Goal: Communication & Community: Participate in discussion

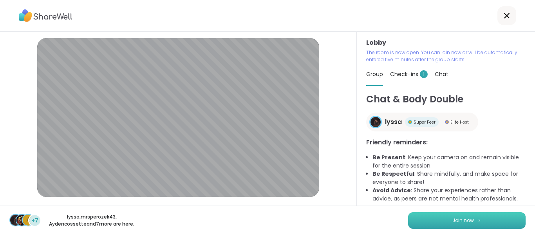
click at [493, 219] on button "Join now" at bounding box center [467, 220] width 118 height 16
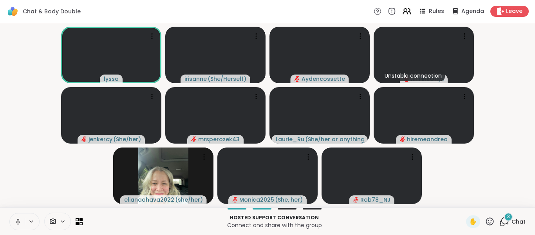
click at [17, 216] on button at bounding box center [17, 221] width 15 height 16
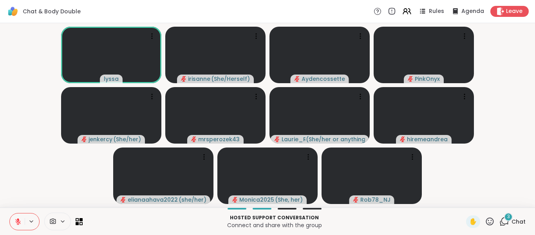
click at [478, 168] on video-player-container "[PERSON_NAME] ( She/Herself ) Aydencossette PinkOnyx jenkercy ( She/her ) mrspe…" at bounding box center [268, 115] width 526 height 178
click at [502, 224] on icon at bounding box center [505, 220] width 7 height 7
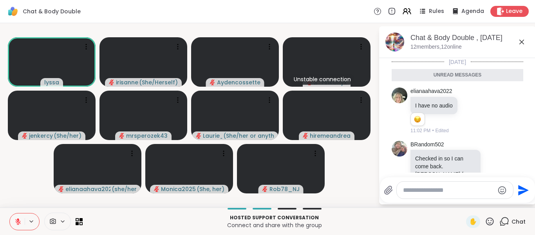
click at [520, 43] on icon at bounding box center [521, 41] width 9 height 9
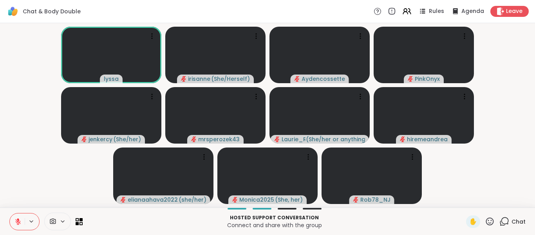
click at [60, 173] on video-player-container "[PERSON_NAME] ( She/Herself ) Aydencossette PinkOnyx jenkercy ( She/her ) mrspe…" at bounding box center [268, 115] width 526 height 178
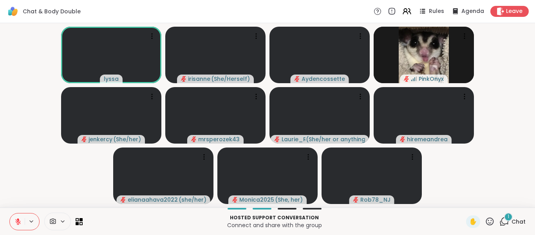
click at [14, 228] on button at bounding box center [17, 221] width 15 height 16
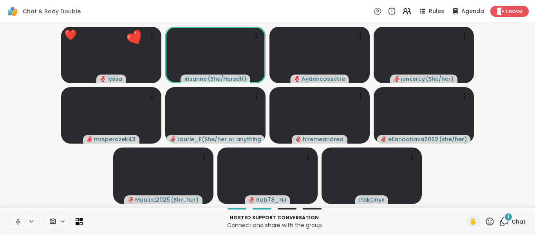
click at [13, 227] on button at bounding box center [17, 221] width 15 height 16
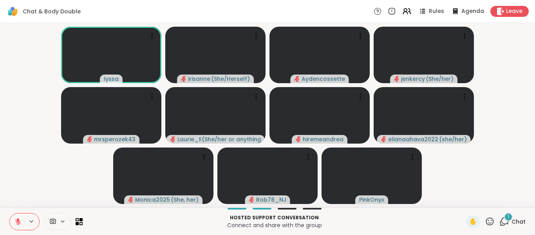
click at [18, 216] on button at bounding box center [17, 221] width 15 height 16
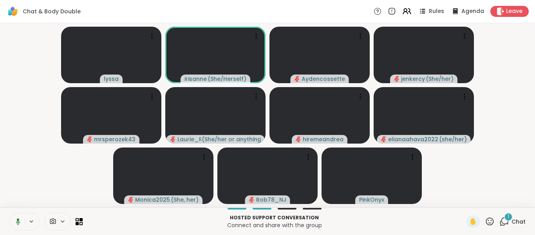
click at [18, 216] on button at bounding box center [17, 221] width 16 height 16
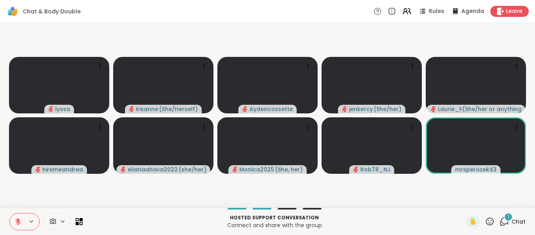
click at [18, 216] on button at bounding box center [17, 221] width 15 height 16
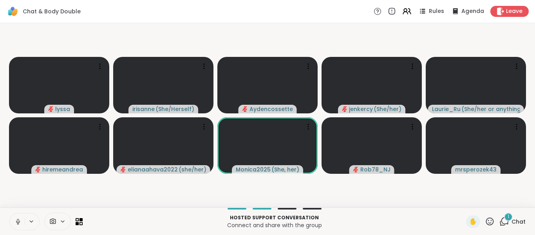
click at [18, 216] on button at bounding box center [17, 221] width 15 height 16
click at [15, 223] on icon at bounding box center [17, 221] width 7 height 7
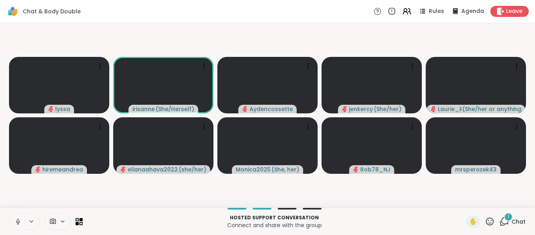
click at [15, 223] on icon at bounding box center [17, 221] width 7 height 7
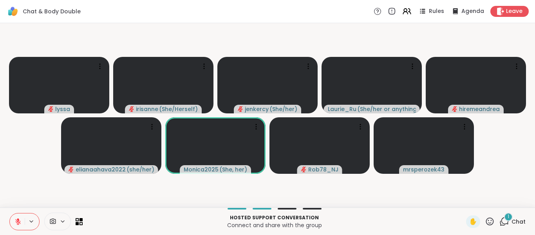
click at [15, 223] on icon at bounding box center [17, 221] width 7 height 7
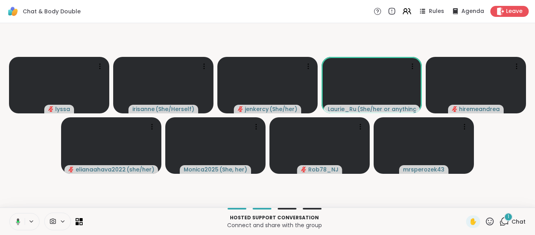
click at [15, 223] on icon at bounding box center [16, 221] width 7 height 7
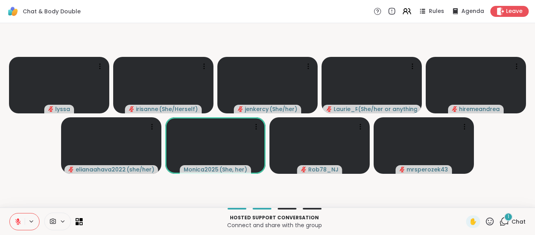
click at [15, 223] on icon at bounding box center [17, 221] width 7 height 7
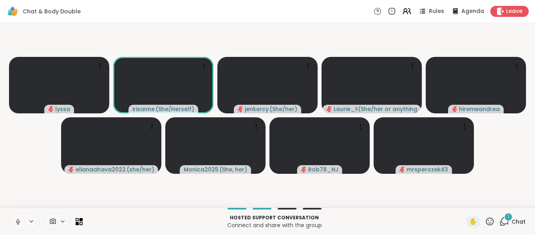
click at [15, 223] on icon at bounding box center [17, 221] width 7 height 7
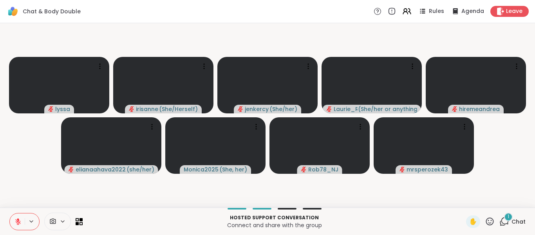
click at [15, 223] on icon at bounding box center [17, 221] width 7 height 7
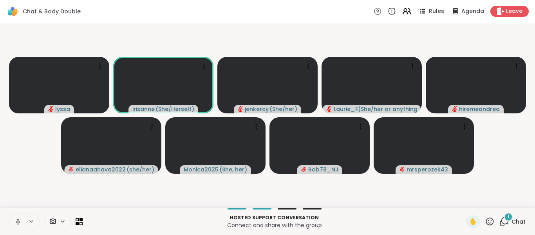
click at [15, 223] on icon at bounding box center [17, 221] width 7 height 7
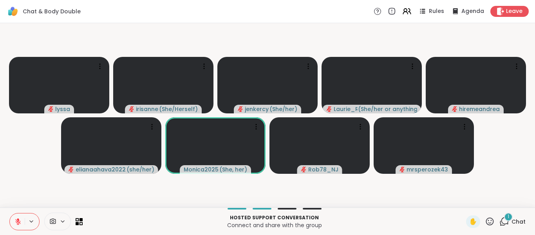
click at [15, 223] on icon at bounding box center [17, 221] width 7 height 7
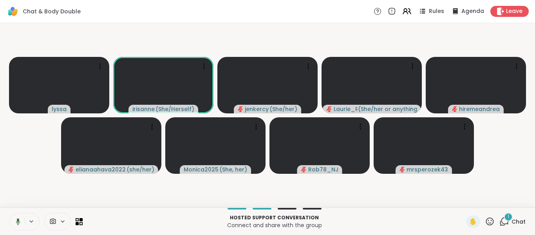
click at [15, 223] on icon at bounding box center [16, 221] width 7 height 7
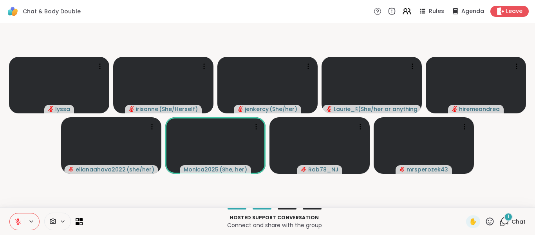
click at [15, 223] on icon at bounding box center [17, 221] width 7 height 7
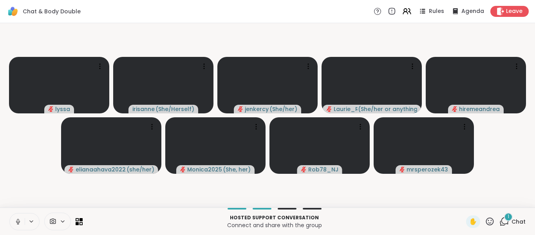
click at [15, 223] on icon at bounding box center [17, 221] width 7 height 7
click at [10, 213] on button at bounding box center [17, 221] width 15 height 16
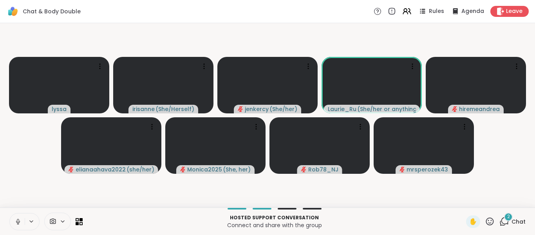
click at [16, 220] on icon at bounding box center [17, 221] width 7 height 7
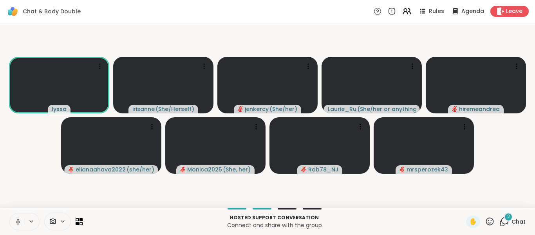
click at [18, 223] on icon at bounding box center [18, 221] width 4 height 2
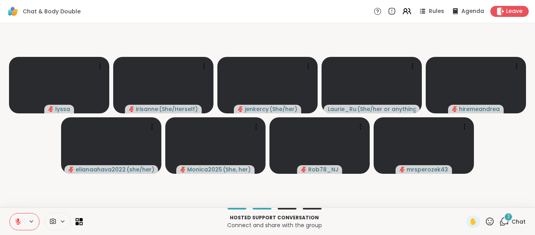
click at [18, 223] on icon at bounding box center [17, 221] width 7 height 7
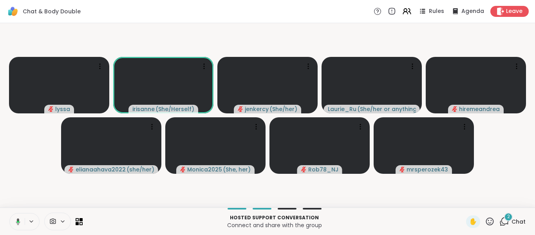
click at [18, 223] on icon at bounding box center [16, 221] width 7 height 7
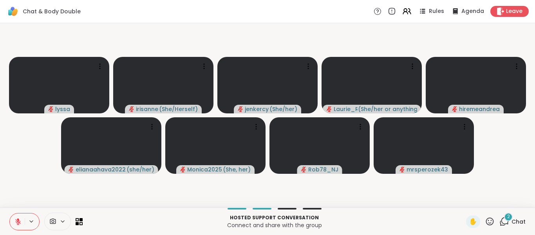
click at [504, 226] on div "2 Chat" at bounding box center [513, 221] width 26 height 13
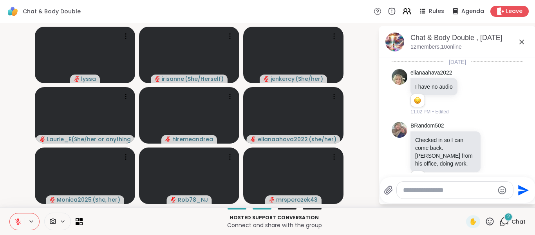
scroll to position [232, 0]
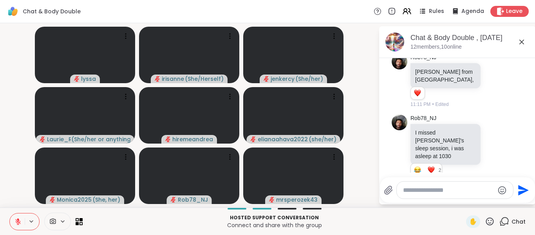
click at [451, 190] on textarea "Type your message" at bounding box center [448, 190] width 91 height 8
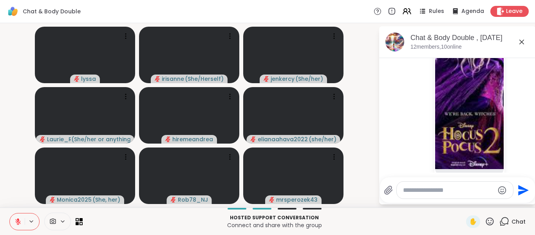
scroll to position [650, 0]
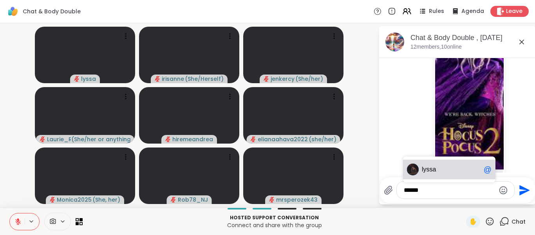
click at [447, 166] on span "lyssa" at bounding box center [451, 169] width 59 height 8
type textarea "******"
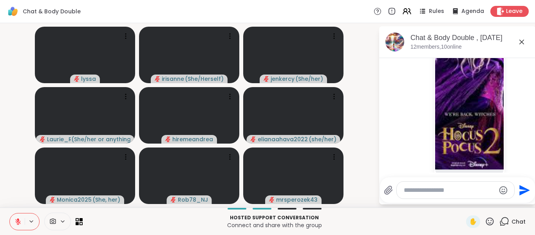
scroll to position [692, 0]
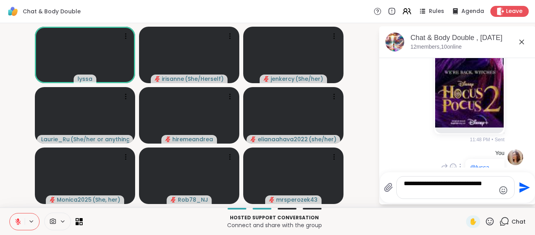
type textarea "**********"
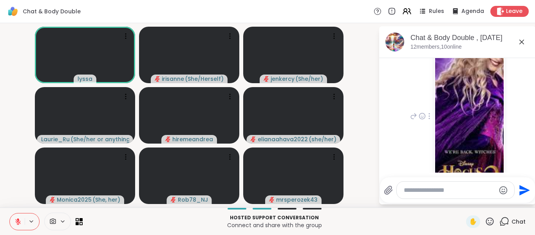
scroll to position [612, 0]
click at [482, 82] on img at bounding box center [469, 114] width 69 height 187
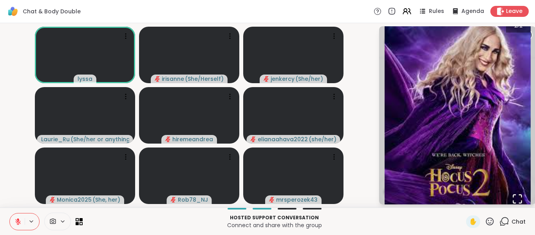
click at [17, 200] on video-player-container "[PERSON_NAME] ( She/Herself ) jenkercy ( She/her ) [PERSON_NAME] ( She/her or a…" at bounding box center [189, 115] width 369 height 178
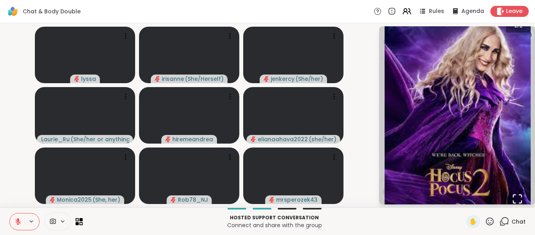
click at [23, 224] on button at bounding box center [17, 221] width 15 height 16
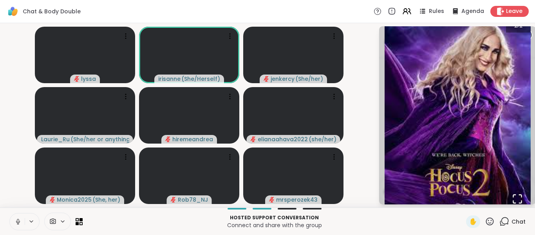
drag, startPoint x: 23, startPoint y: 224, endPoint x: 18, endPoint y: 222, distance: 4.6
click at [18, 222] on button at bounding box center [17, 221] width 15 height 16
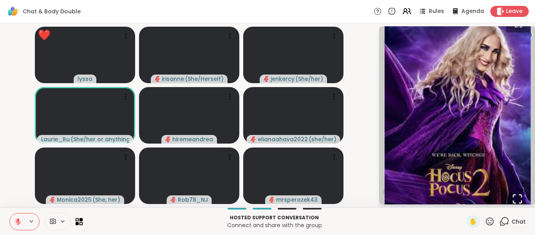
click at [515, 193] on icon "Open Fullscreen" at bounding box center [517, 198] width 11 height 11
click at [520, 30] on div "1 / 1" at bounding box center [458, 115] width 146 height 194
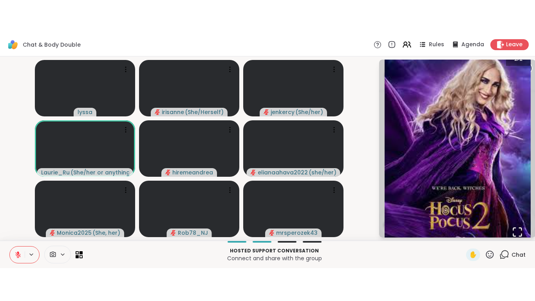
scroll to position [8, 0]
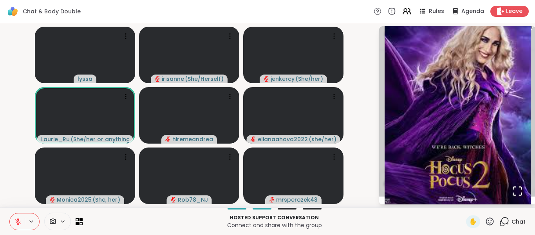
click at [17, 171] on video-player-container "[PERSON_NAME] ( She/Herself ) jenkercy ( She/her ) [PERSON_NAME] ( She/her or a…" at bounding box center [189, 115] width 369 height 178
click at [18, 218] on icon at bounding box center [17, 221] width 7 height 7
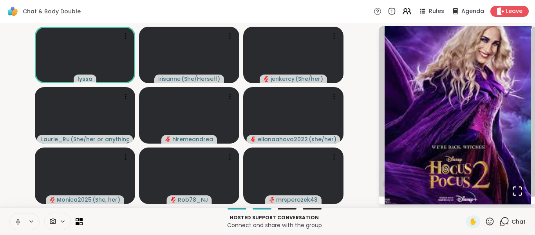
click at [18, 218] on icon at bounding box center [17, 221] width 7 height 7
click at [17, 224] on icon at bounding box center [17, 221] width 5 height 5
click at [15, 223] on icon at bounding box center [17, 221] width 7 height 7
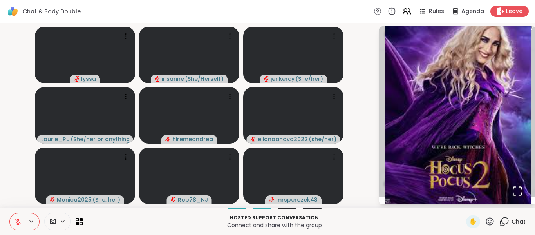
click at [15, 223] on icon at bounding box center [17, 221] width 7 height 7
click at [15, 222] on icon at bounding box center [17, 221] width 7 height 7
click at [15, 221] on icon at bounding box center [17, 221] width 7 height 7
click at [21, 221] on icon at bounding box center [17, 221] width 7 height 7
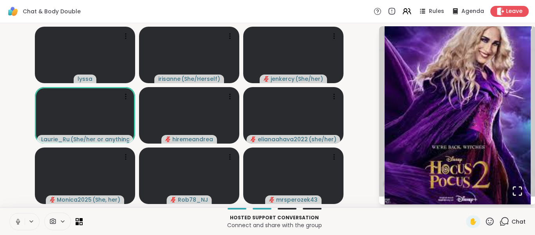
click at [21, 221] on icon at bounding box center [17, 221] width 7 height 7
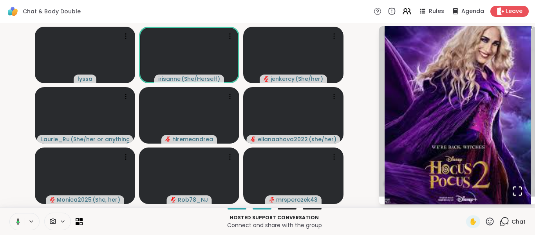
click at [21, 221] on button at bounding box center [17, 221] width 16 height 16
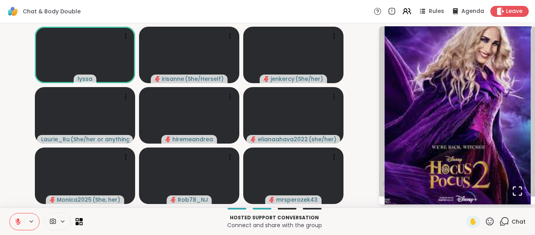
click at [21, 221] on icon at bounding box center [17, 221] width 7 height 7
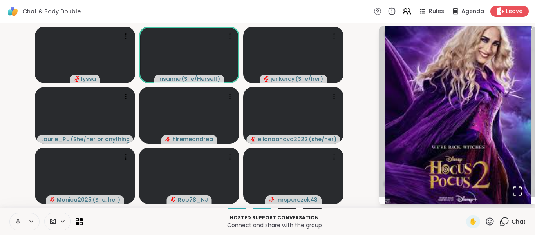
click at [21, 221] on icon at bounding box center [17, 221] width 7 height 7
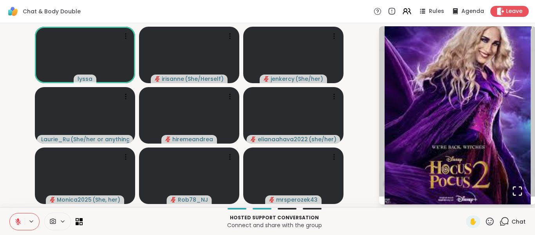
click at [21, 221] on icon at bounding box center [17, 221] width 7 height 7
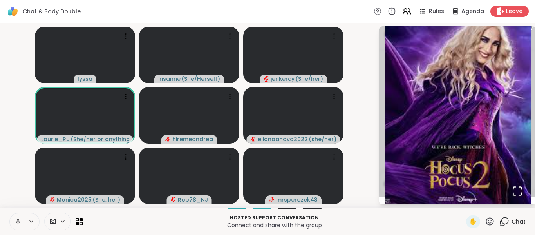
click at [20, 220] on icon at bounding box center [17, 221] width 7 height 7
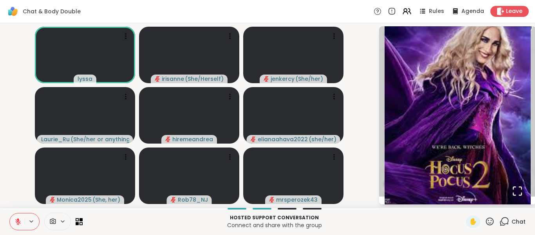
click at [20, 224] on icon at bounding box center [17, 221] width 7 height 7
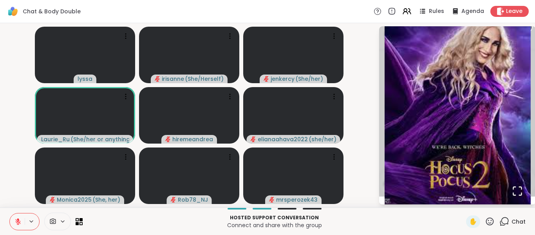
click at [20, 224] on icon at bounding box center [17, 221] width 7 height 7
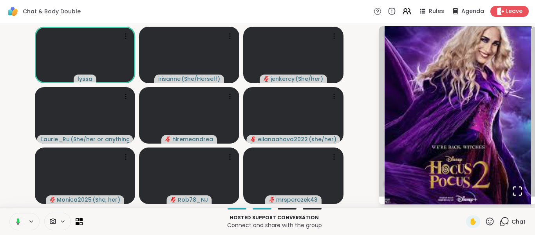
click at [20, 224] on icon at bounding box center [16, 221] width 7 height 7
click at [20, 224] on icon at bounding box center [17, 221] width 7 height 7
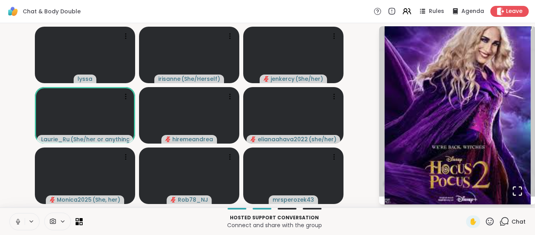
click at [20, 224] on icon at bounding box center [17, 221] width 7 height 7
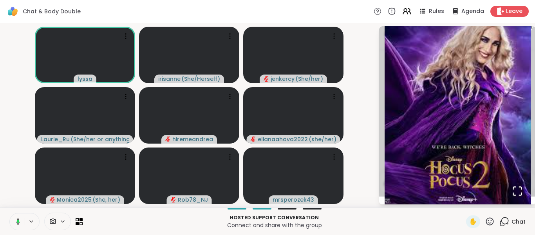
click at [21, 226] on button at bounding box center [17, 221] width 16 height 16
click at [485, 224] on icon at bounding box center [490, 221] width 10 height 10
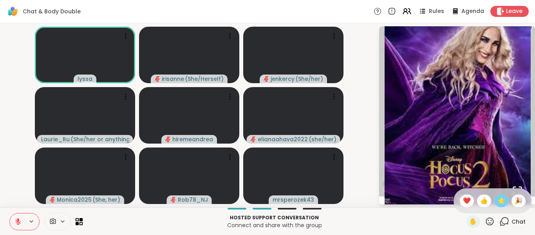
click at [498, 200] on span "🌟" at bounding box center [502, 200] width 8 height 9
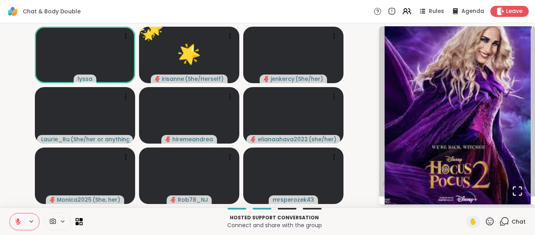
click at [486, 221] on icon at bounding box center [490, 221] width 10 height 10
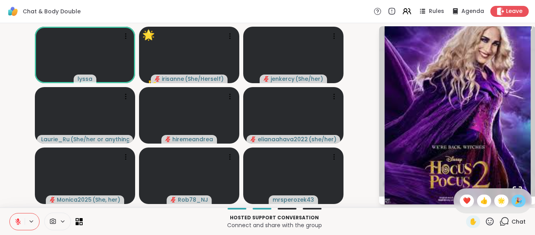
click at [515, 199] on span "🎉" at bounding box center [519, 200] width 8 height 9
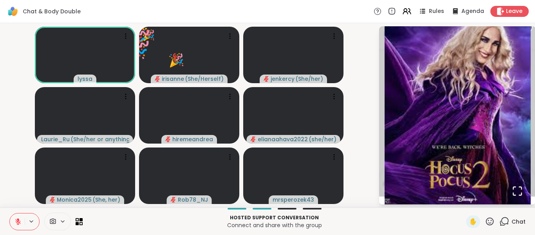
click at [21, 219] on icon at bounding box center [17, 221] width 7 height 7
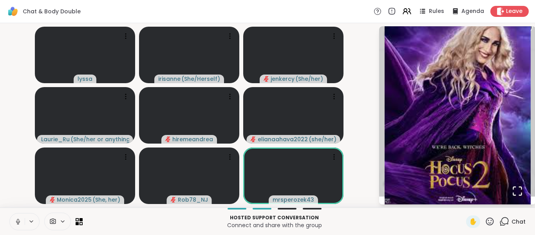
click at [21, 219] on icon at bounding box center [17, 221] width 7 height 7
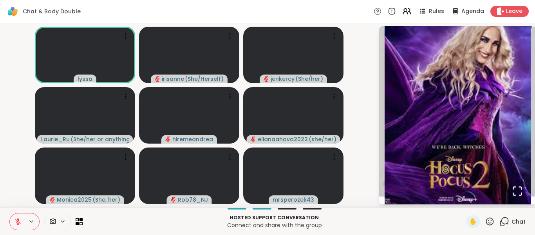
click at [21, 219] on icon at bounding box center [17, 221] width 7 height 7
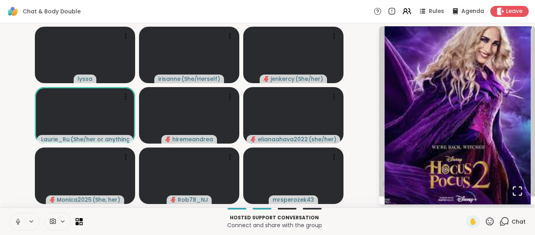
click at [16, 225] on button at bounding box center [17, 221] width 15 height 16
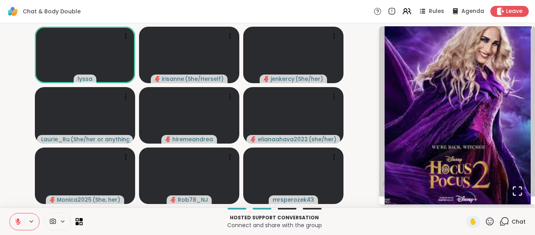
click at [16, 225] on button at bounding box center [17, 221] width 15 height 16
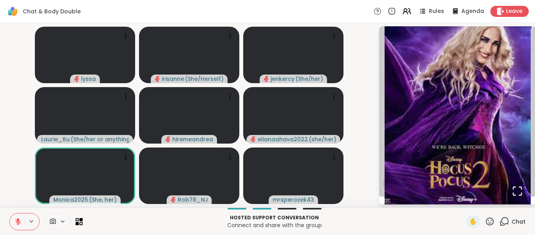
click at [16, 225] on button at bounding box center [17, 221] width 15 height 16
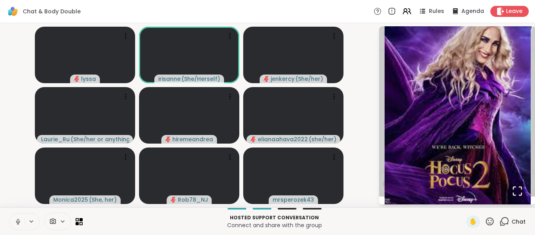
click at [16, 225] on button at bounding box center [17, 221] width 15 height 16
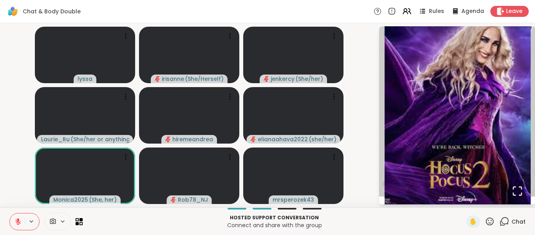
click at [513, 193] on icon "Open Fullscreen" at bounding box center [517, 191] width 8 height 8
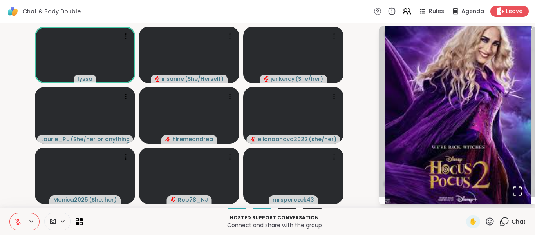
click at [13, 189] on video-player-container "[PERSON_NAME] ( She/Herself ) jenkercy ( She/her ) [PERSON_NAME] ( She/her or a…" at bounding box center [189, 115] width 369 height 178
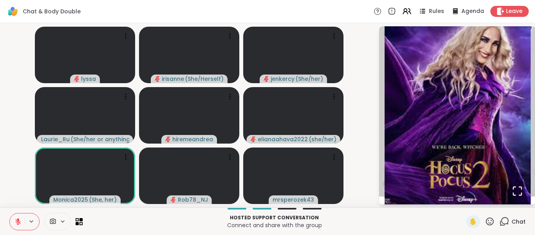
drag, startPoint x: 21, startPoint y: 218, endPoint x: 14, endPoint y: 176, distance: 43.3
click at [14, 176] on div "Chat & Body Double Rules Agenda Leave [PERSON_NAME] ( She/Herself ) jenkercy ( …" at bounding box center [267, 117] width 535 height 235
click at [15, 223] on icon at bounding box center [17, 221] width 7 height 7
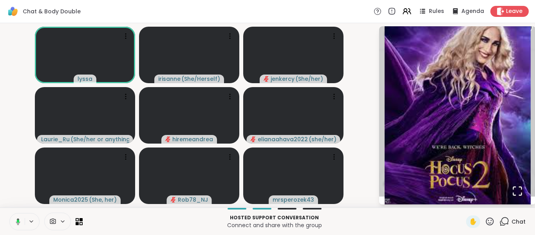
click at [15, 223] on icon at bounding box center [16, 221] width 7 height 7
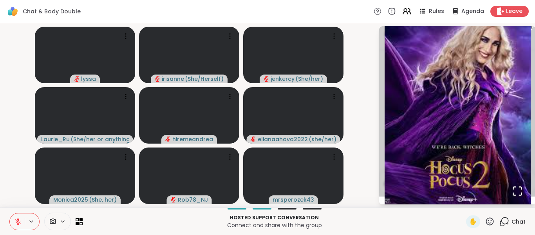
click at [14, 220] on icon at bounding box center [17, 221] width 7 height 7
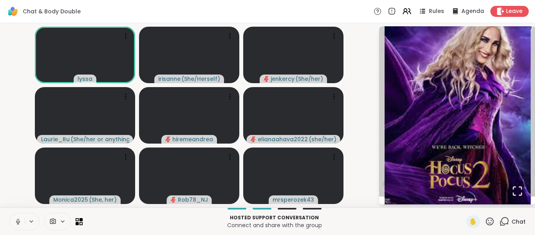
click at [14, 220] on icon at bounding box center [17, 221] width 7 height 7
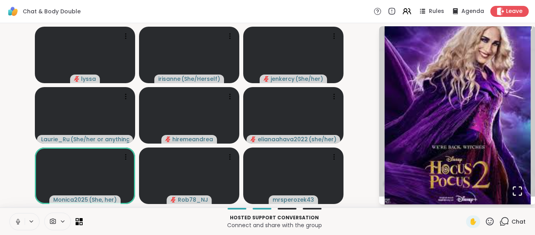
click at [14, 220] on icon at bounding box center [17, 221] width 7 height 7
click at [14, 223] on button at bounding box center [17, 221] width 15 height 16
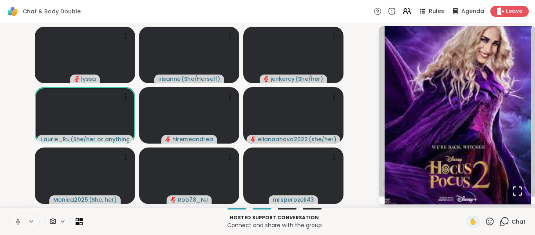
click at [14, 223] on button at bounding box center [17, 221] width 15 height 16
click at [22, 159] on video-player-container "[PERSON_NAME] ( She/Herself ) jenkercy ( She/her ) [PERSON_NAME] ( She/her or a…" at bounding box center [189, 115] width 369 height 178
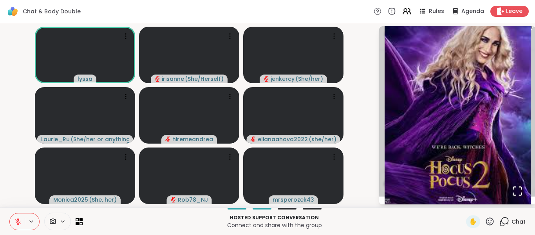
click at [14, 190] on video-player-container "[PERSON_NAME] ( She/Herself ) jenkercy ( She/her ) [PERSON_NAME] ( She/her or a…" at bounding box center [189, 115] width 369 height 178
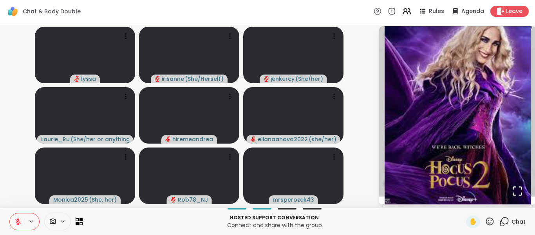
click at [16, 221] on icon at bounding box center [17, 221] width 5 height 5
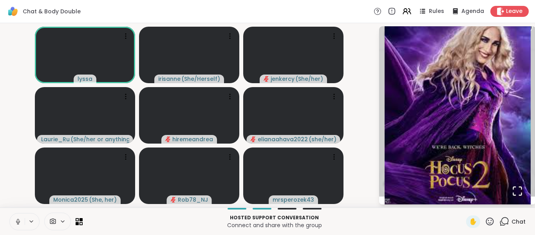
click at [16, 221] on icon at bounding box center [17, 221] width 7 height 7
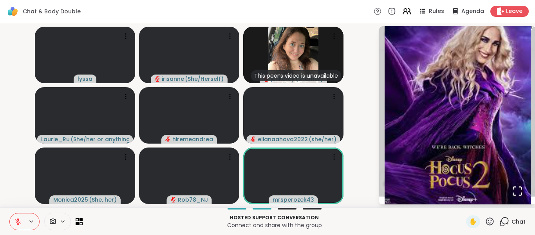
click at [16, 219] on icon at bounding box center [17, 221] width 5 height 5
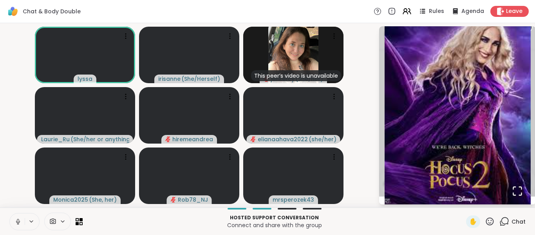
click at [16, 219] on icon at bounding box center [17, 221] width 7 height 7
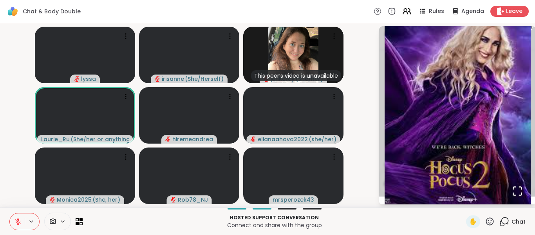
click at [488, 218] on icon at bounding box center [490, 221] width 10 height 10
click at [500, 227] on div "1 Chat" at bounding box center [513, 221] width 26 height 13
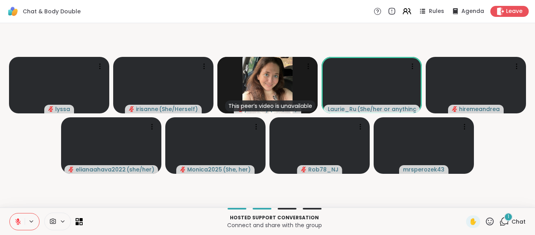
click at [500, 227] on div "1 Chat" at bounding box center [513, 221] width 26 height 13
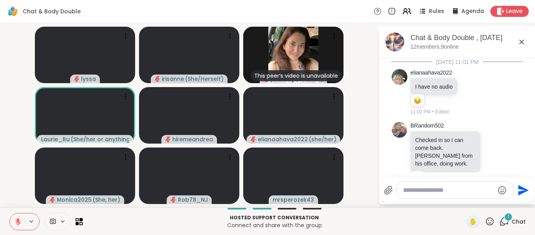
scroll to position [813, 0]
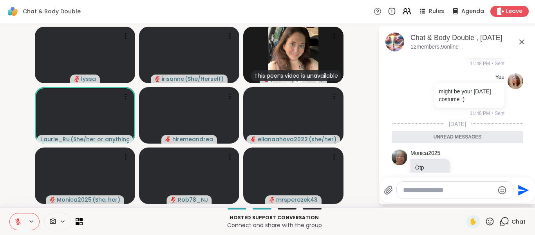
click at [16, 221] on icon at bounding box center [17, 221] width 7 height 7
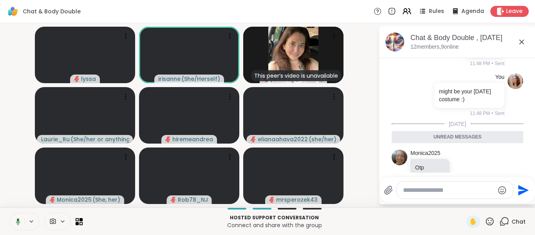
click at [16, 221] on icon at bounding box center [16, 221] width 7 height 7
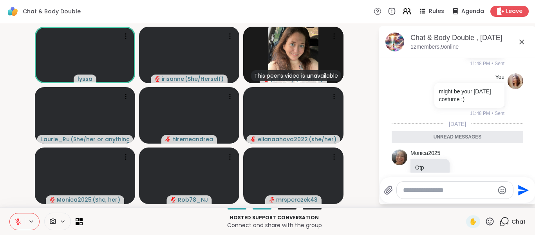
click at [16, 221] on icon at bounding box center [17, 221] width 7 height 7
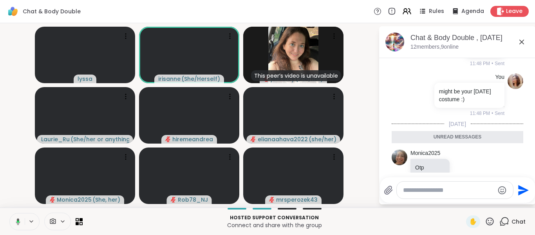
click at [16, 221] on icon at bounding box center [16, 221] width 7 height 7
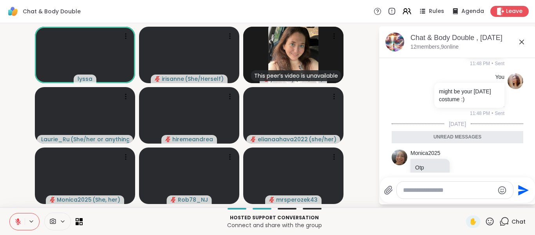
drag, startPoint x: 16, startPoint y: 221, endPoint x: 20, endPoint y: 134, distance: 87.1
click at [20, 134] on div "Chat & Body Double Rules Agenda Leave [PERSON_NAME] ( She/Herself ) This peer’s…" at bounding box center [267, 117] width 535 height 235
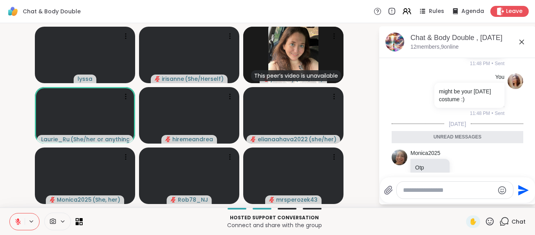
click at [17, 220] on icon at bounding box center [17, 221] width 5 height 5
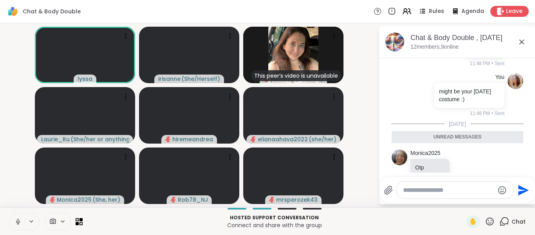
click at [19, 218] on icon at bounding box center [17, 221] width 7 height 7
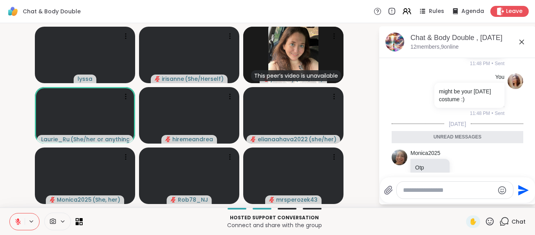
click at [19, 218] on icon at bounding box center [17, 221] width 7 height 7
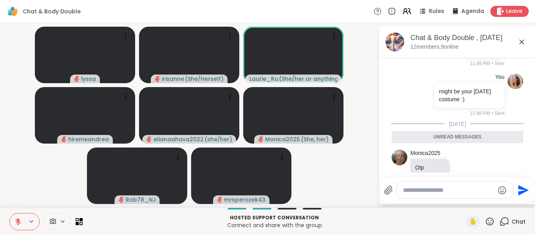
click at [19, 218] on icon at bounding box center [17, 221] width 7 height 7
drag, startPoint x: 19, startPoint y: 217, endPoint x: 16, endPoint y: 214, distance: 4.4
click at [16, 214] on button at bounding box center [17, 221] width 15 height 16
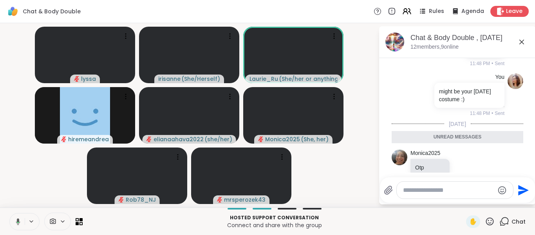
click at [16, 214] on button at bounding box center [17, 221] width 16 height 16
click at [16, 214] on button at bounding box center [17, 221] width 15 height 16
click at [520, 43] on icon at bounding box center [522, 42] width 5 height 5
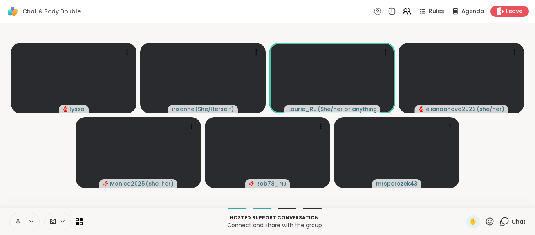
click at [14, 224] on button at bounding box center [17, 221] width 15 height 16
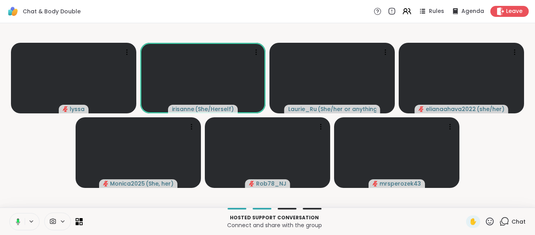
click at [22, 219] on button at bounding box center [17, 221] width 16 height 16
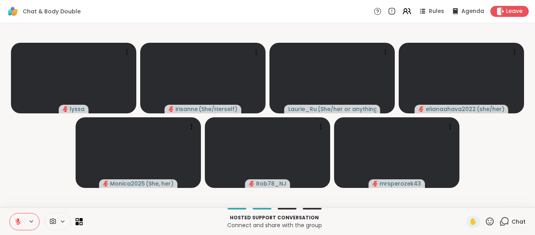
click at [15, 223] on icon at bounding box center [17, 221] width 7 height 7
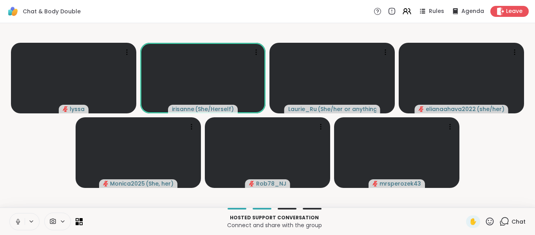
click at [15, 223] on icon at bounding box center [17, 221] width 7 height 7
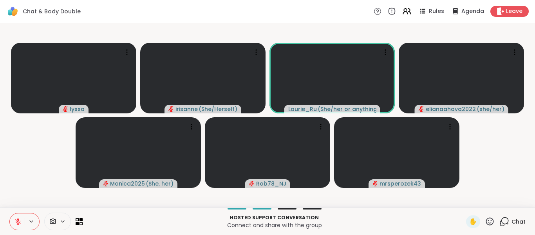
click at [15, 223] on icon at bounding box center [17, 221] width 7 height 7
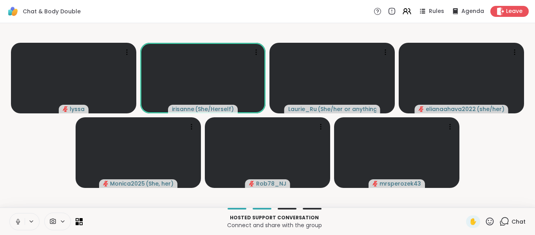
click at [15, 223] on icon at bounding box center [17, 221] width 7 height 7
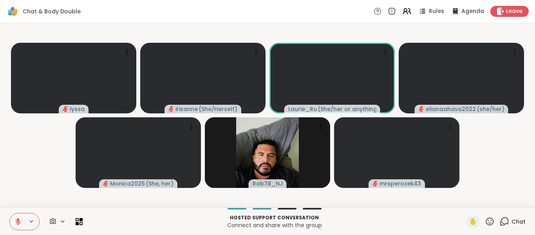
click at [15, 223] on icon at bounding box center [17, 221] width 7 height 7
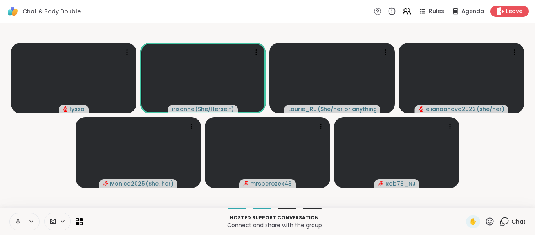
click at [15, 223] on icon at bounding box center [17, 221] width 7 height 7
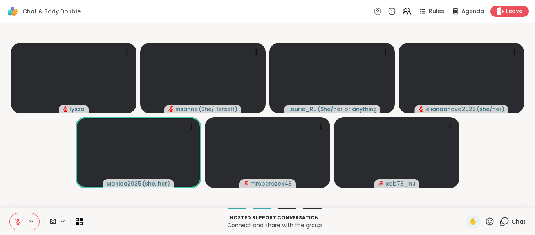
click at [18, 226] on button at bounding box center [17, 221] width 15 height 16
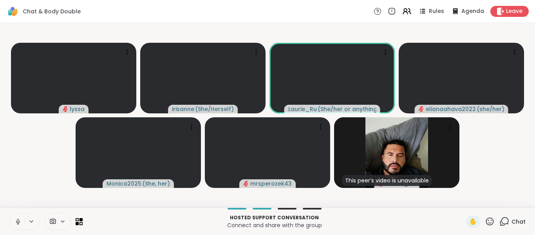
click at [18, 226] on button at bounding box center [17, 221] width 15 height 16
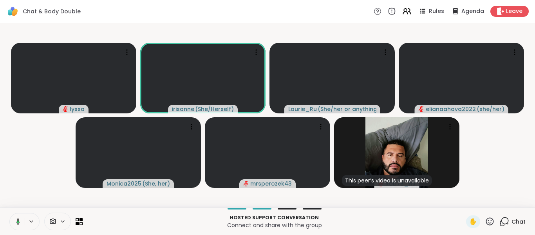
click at [18, 226] on button at bounding box center [17, 221] width 16 height 16
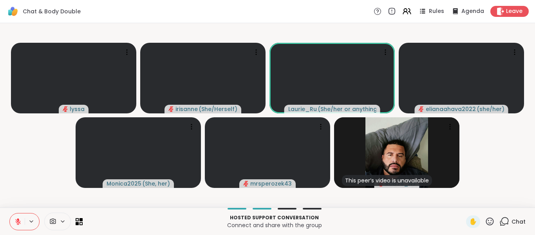
click at [9, 221] on div "Hosted support conversation Connect and share with the group ✋ Chat" at bounding box center [267, 220] width 535 height 27
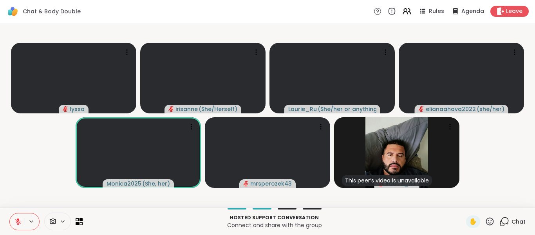
click at [24, 220] on button at bounding box center [17, 221] width 15 height 16
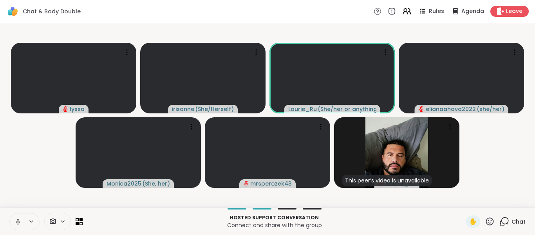
click at [24, 220] on button at bounding box center [17, 221] width 15 height 16
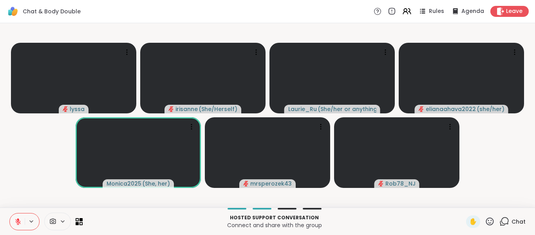
click at [18, 221] on icon at bounding box center [17, 221] width 7 height 7
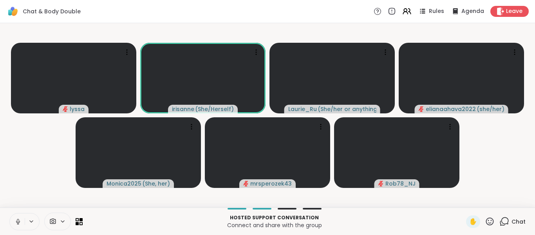
click at [18, 221] on icon at bounding box center [17, 221] width 7 height 7
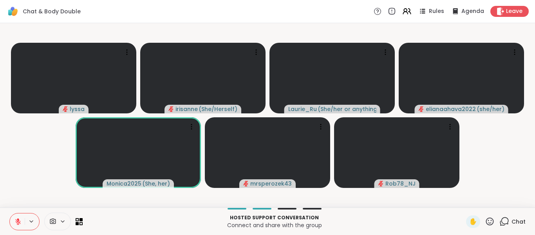
click at [18, 221] on icon at bounding box center [17, 221] width 7 height 7
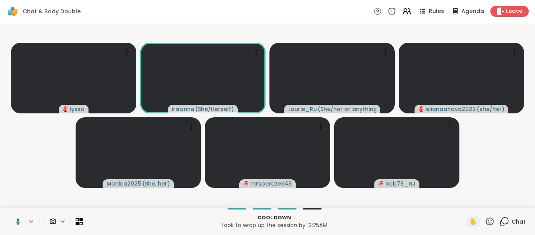
click at [18, 221] on icon at bounding box center [18, 222] width 2 height 2
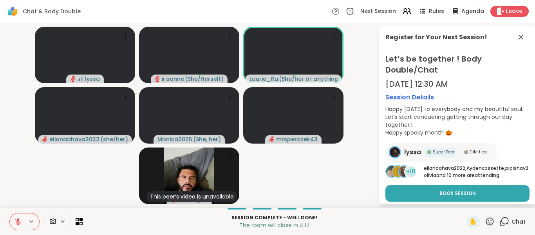
click at [18, 221] on icon at bounding box center [17, 221] width 7 height 7
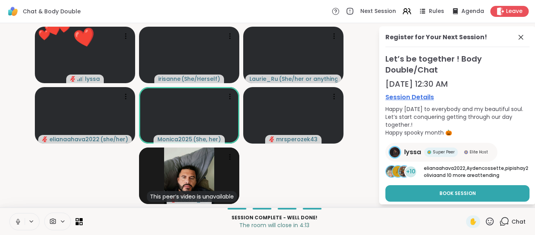
click at [18, 219] on icon at bounding box center [17, 221] width 7 height 7
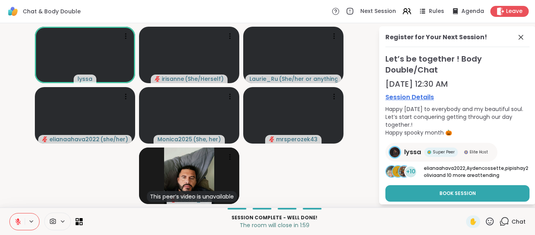
click at [84, 196] on video-player-container "[PERSON_NAME] ( She/Herself ) [PERSON_NAME] ( She/her or anything else ) eliana…" at bounding box center [189, 115] width 369 height 178
click at [11, 217] on button at bounding box center [17, 221] width 15 height 16
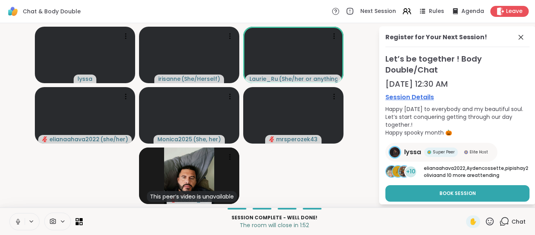
click at [11, 217] on button at bounding box center [17, 221] width 15 height 16
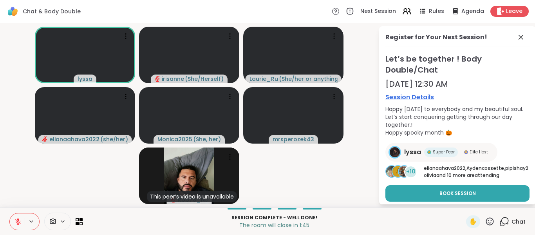
click at [11, 217] on button at bounding box center [17, 221] width 15 height 16
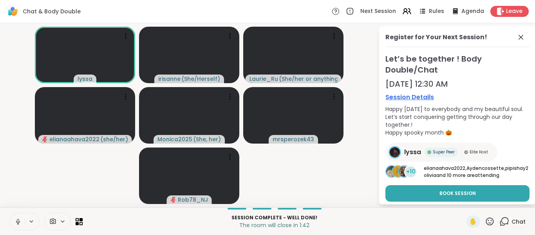
click at [11, 217] on button at bounding box center [17, 221] width 15 height 16
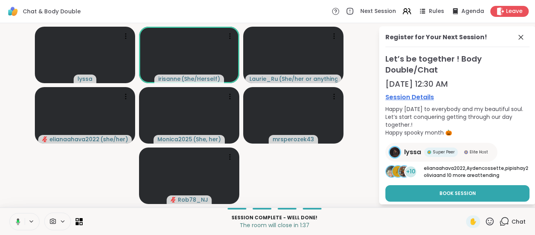
click at [11, 217] on button at bounding box center [17, 221] width 16 height 16
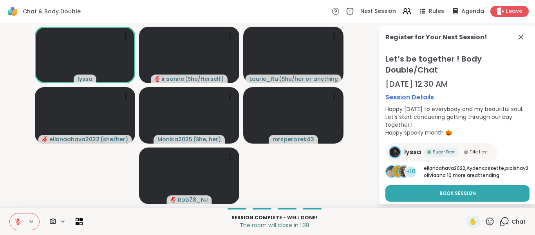
drag, startPoint x: 11, startPoint y: 217, endPoint x: 275, endPoint y: 189, distance: 265.2
click at [275, 189] on div "Chat & Body Double Next Session Rules Agenda Leave [PERSON_NAME] ( She/Herself …" at bounding box center [267, 117] width 535 height 235
click at [321, 197] on video-player-container "[PERSON_NAME] ( She/Herself ) [PERSON_NAME] ( She/her or anything else ) eliana…" at bounding box center [189, 115] width 369 height 178
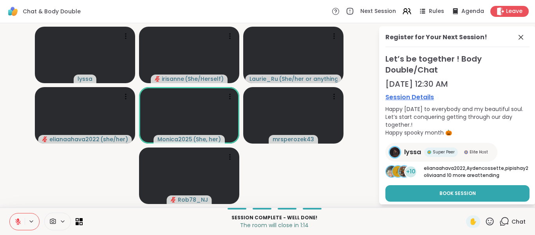
click at [31, 197] on video-player-container "[PERSON_NAME] ( She/Herself ) [PERSON_NAME] ( She/her or anything else ) eliana…" at bounding box center [189, 115] width 369 height 178
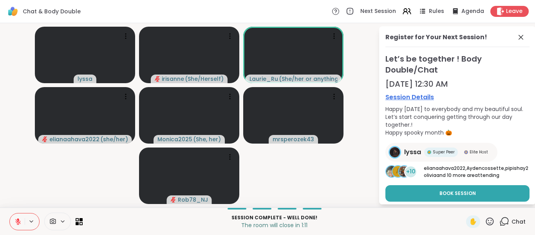
drag, startPoint x: 17, startPoint y: 224, endPoint x: 20, endPoint y: 200, distance: 24.2
click at [20, 200] on div "Chat & Body Double Next Session Rules Agenda Leave [PERSON_NAME] ( She/Herself …" at bounding box center [267, 117] width 535 height 235
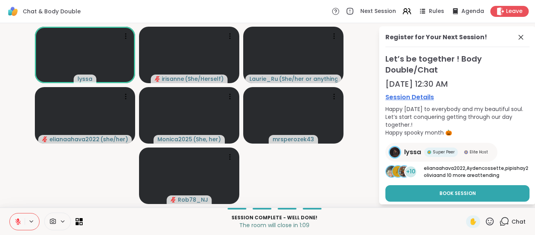
click at [17, 216] on button at bounding box center [17, 221] width 15 height 16
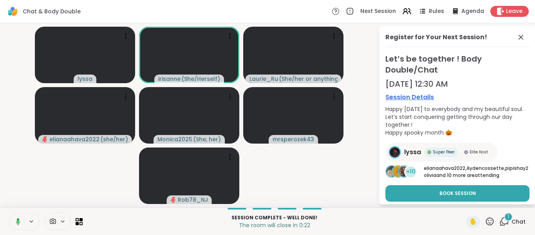
click at [17, 216] on button at bounding box center [17, 221] width 16 height 16
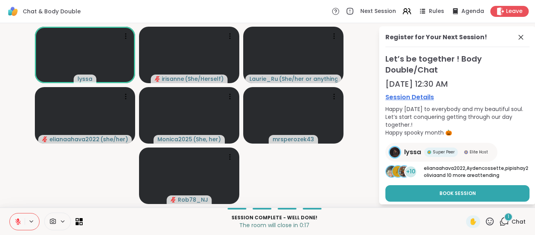
click at [20, 219] on icon at bounding box center [17, 221] width 7 height 7
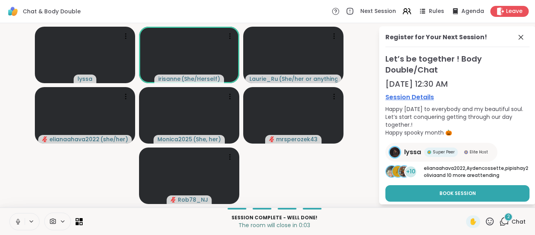
click at [20, 219] on icon at bounding box center [17, 221] width 7 height 7
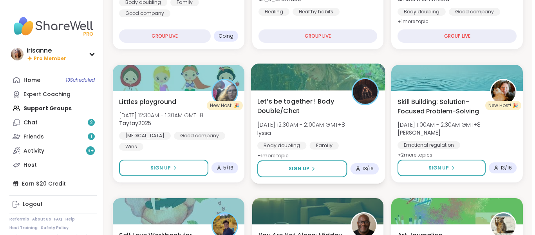
scroll to position [176, 0]
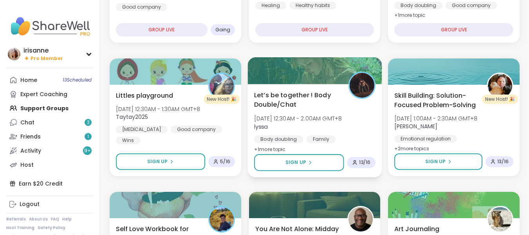
click at [328, 129] on span "lyssa" at bounding box center [298, 126] width 88 height 8
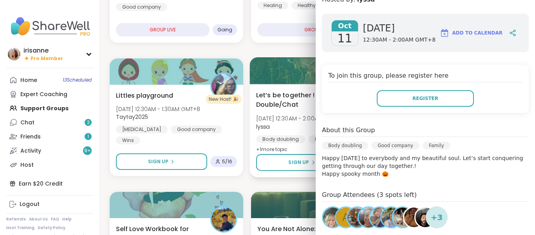
scroll to position [114, 0]
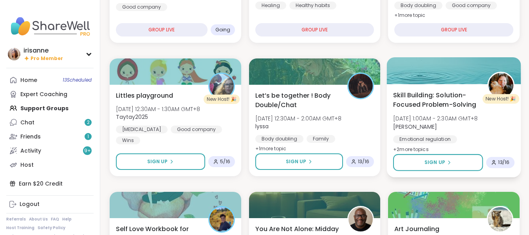
click at [437, 116] on span "Sat, Oct 11 | 1:00AM - 2:30AM GMT+8" at bounding box center [435, 118] width 85 height 8
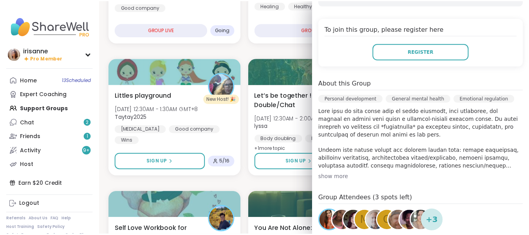
scroll to position [162, 0]
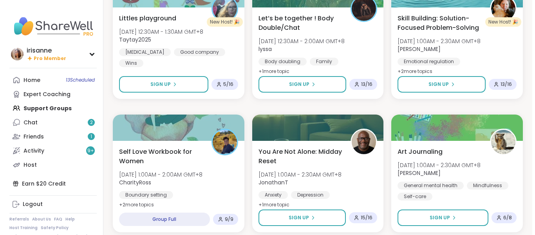
scroll to position [252, 0]
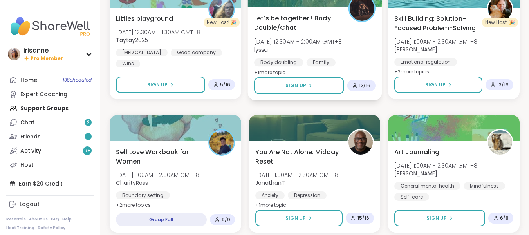
click at [308, 95] on div "Let’s be together ! Body Double/Chat Sat, Oct 11 | 12:30AM - 2:00AM GMT+8 lyssa…" at bounding box center [315, 53] width 134 height 93
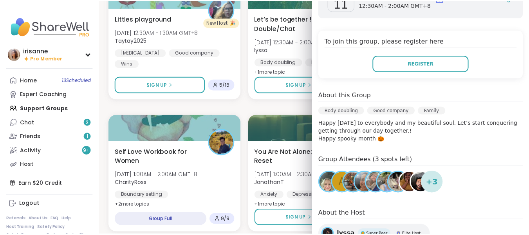
scroll to position [150, 0]
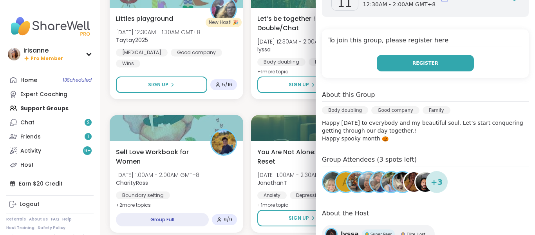
click at [420, 60] on span "Register" at bounding box center [426, 63] width 26 height 7
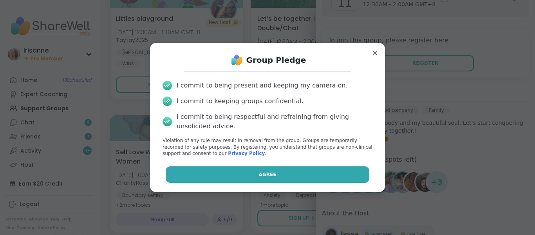
click at [292, 179] on button "Agree" at bounding box center [268, 174] width 204 height 16
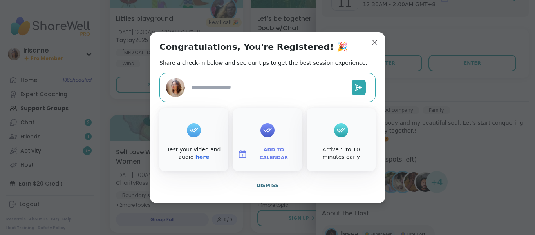
type textarea "*"
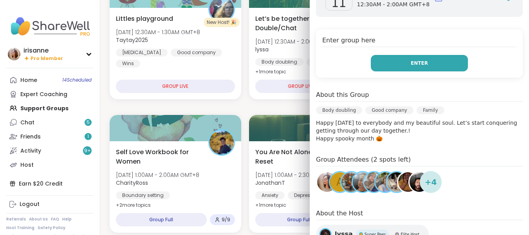
click at [402, 55] on button "Enter" at bounding box center [419, 63] width 97 height 16
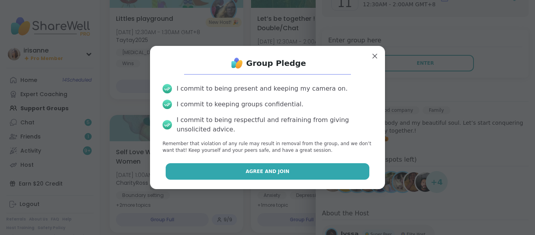
click at [279, 165] on button "Agree and Join" at bounding box center [268, 171] width 204 height 16
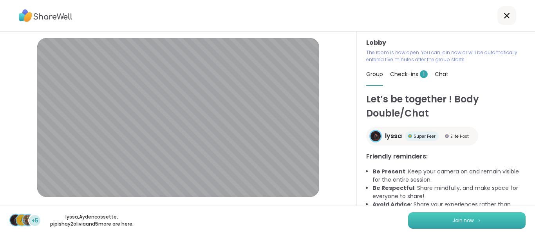
click at [506, 214] on button "Join now" at bounding box center [467, 220] width 118 height 16
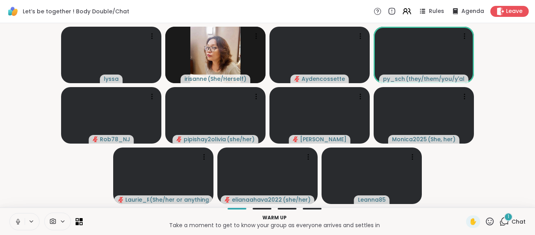
click at [17, 227] on button at bounding box center [17, 221] width 15 height 16
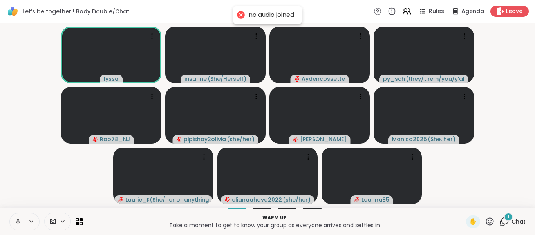
click at [13, 222] on button at bounding box center [17, 221] width 15 height 16
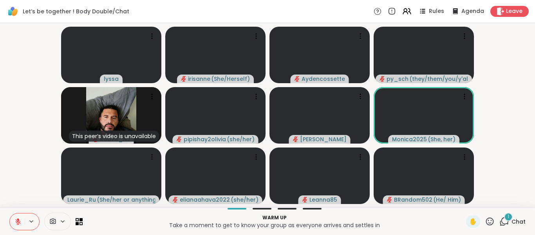
click at [13, 222] on button at bounding box center [17, 221] width 15 height 16
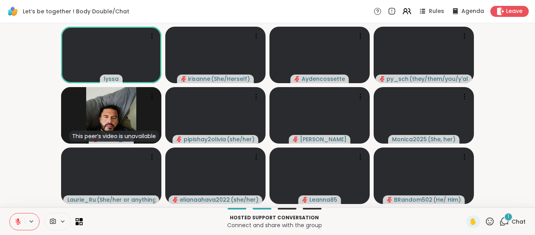
click at [13, 222] on button at bounding box center [17, 221] width 15 height 16
click at [13, 221] on button at bounding box center [17, 221] width 15 height 16
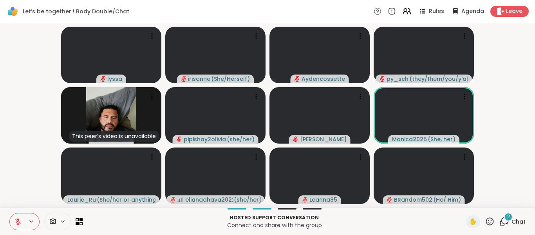
click at [13, 221] on button at bounding box center [17, 221] width 15 height 16
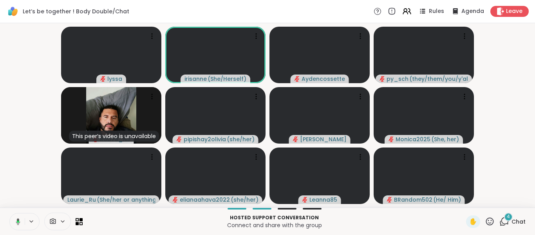
click at [13, 221] on icon at bounding box center [16, 221] width 7 height 7
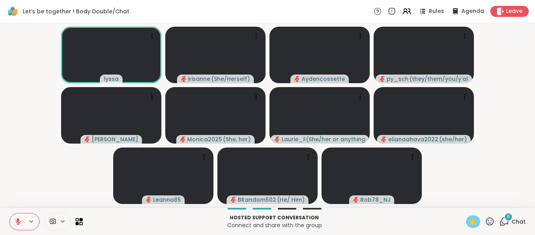
click at [473, 219] on div "✋" at bounding box center [473, 221] width 14 height 13
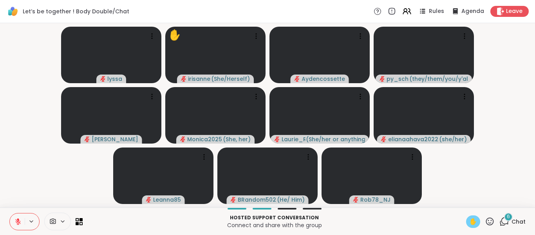
click at [53, 180] on video-player-container "lyssa ✋ irisanne ( She/Herself ) Aydencossette py_sch ( they/them/you/y'all/i/w…" at bounding box center [268, 115] width 526 height 178
click at [469, 220] on span "✋" at bounding box center [473, 221] width 8 height 9
click at [13, 220] on button at bounding box center [17, 221] width 15 height 16
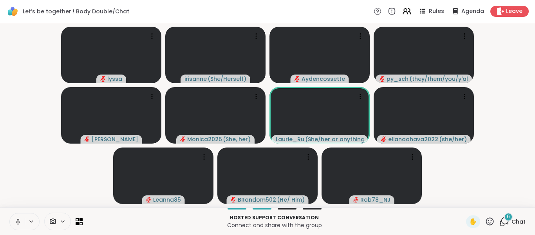
click at [13, 220] on button at bounding box center [17, 221] width 15 height 16
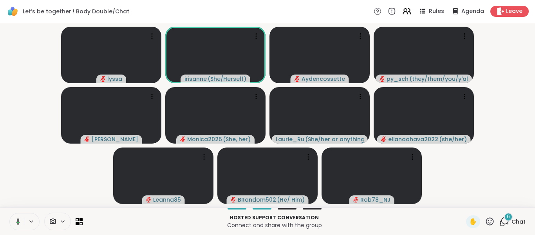
click at [13, 220] on button at bounding box center [17, 221] width 16 height 16
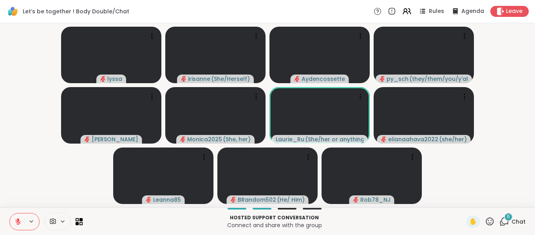
click at [13, 220] on button at bounding box center [17, 221] width 15 height 16
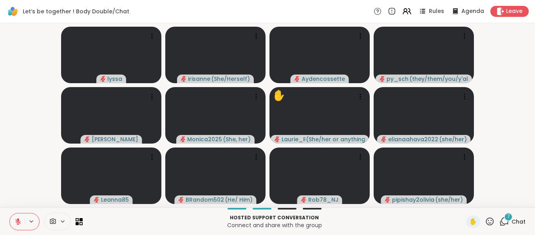
click at [13, 220] on button at bounding box center [17, 221] width 15 height 16
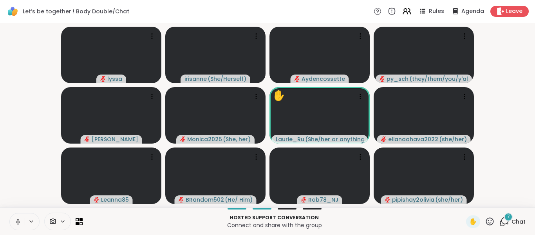
click at [504, 164] on video-player-container "lyssa irisanne ( She/Herself ) Aydencossette py_sch ( they/them/you/y'all/i/we …" at bounding box center [268, 115] width 526 height 178
click at [500, 219] on icon at bounding box center [505, 221] width 10 height 10
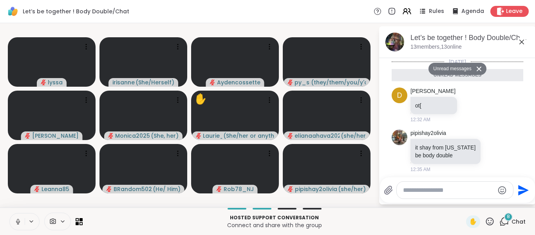
scroll to position [366, 0]
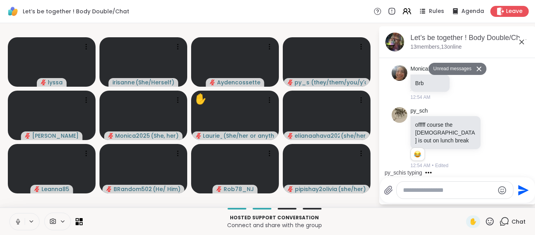
click at [437, 196] on div at bounding box center [455, 189] width 116 height 17
click at [442, 195] on div at bounding box center [455, 189] width 116 height 17
click at [444, 192] on textarea "Type your message" at bounding box center [448, 190] width 91 height 8
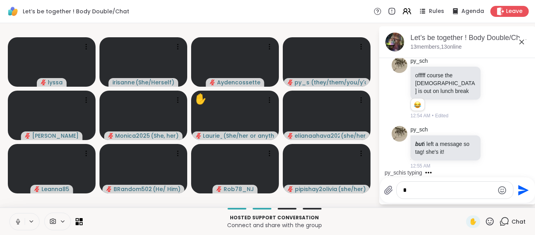
scroll to position [397, 0]
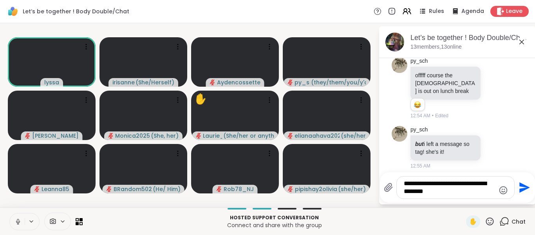
type textarea "**********"
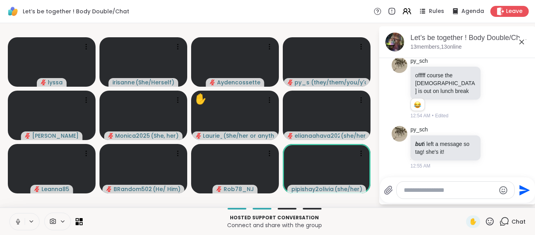
paste textarea "**********"
type textarea "**********"
